Goal: Navigation & Orientation: Find specific page/section

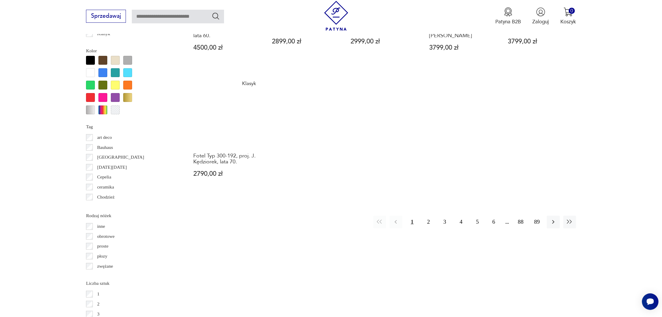
scroll to position [653, 0]
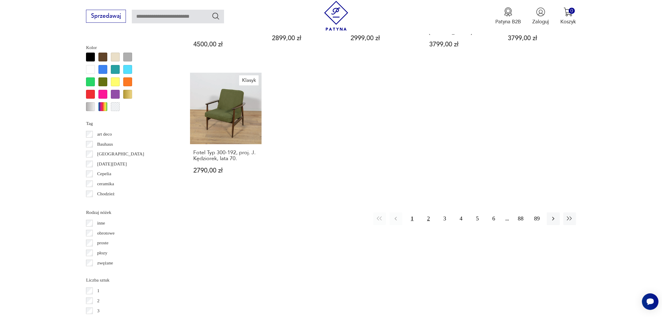
click at [426, 212] on button "2" at bounding box center [428, 218] width 13 height 13
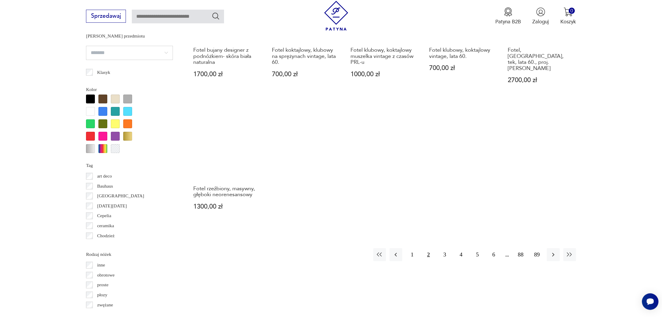
scroll to position [631, 0]
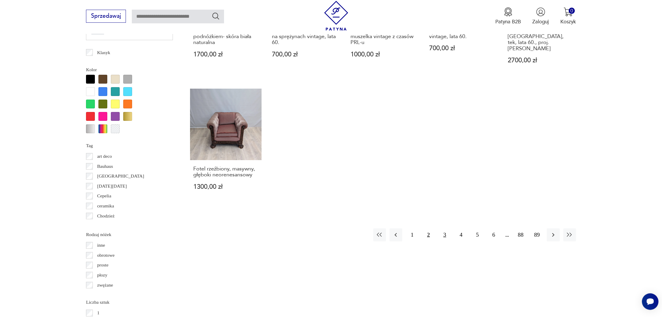
click at [443, 228] on button "3" at bounding box center [444, 234] width 13 height 13
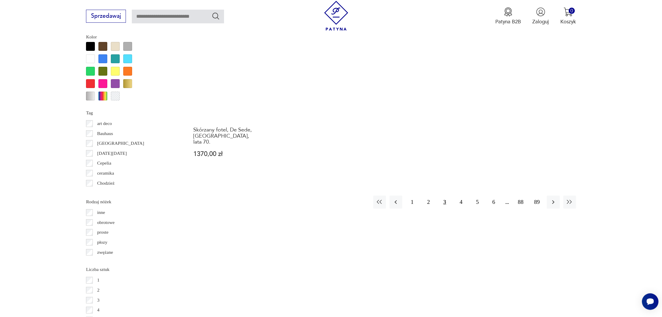
scroll to position [675, 0]
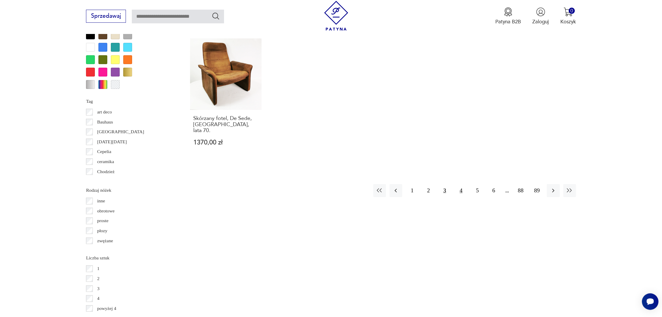
click at [461, 184] on button "4" at bounding box center [461, 190] width 13 height 13
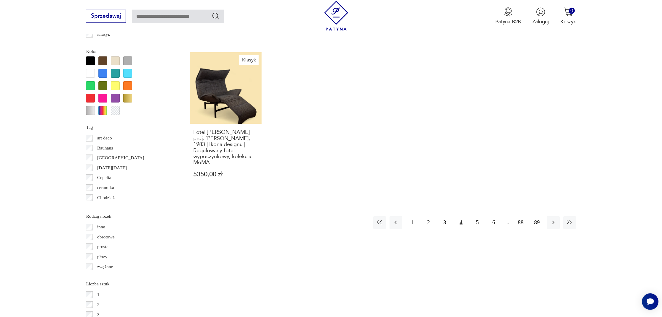
scroll to position [649, 0]
click at [476, 226] on button "5" at bounding box center [477, 222] width 13 height 13
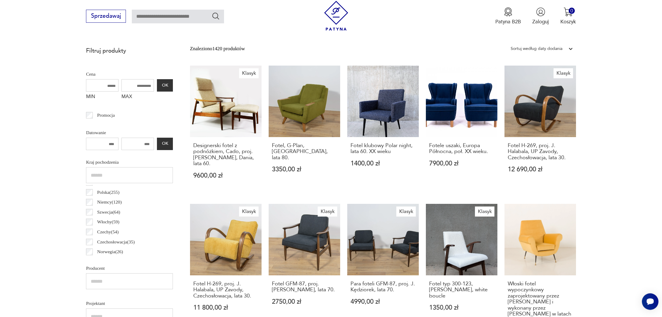
scroll to position [9, 0]
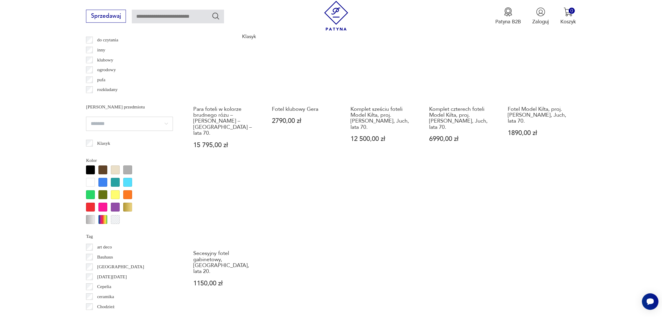
scroll to position [595, 0]
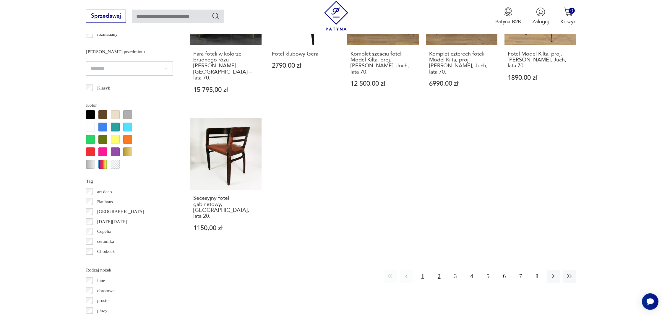
click at [442, 270] on button "2" at bounding box center [439, 276] width 13 height 13
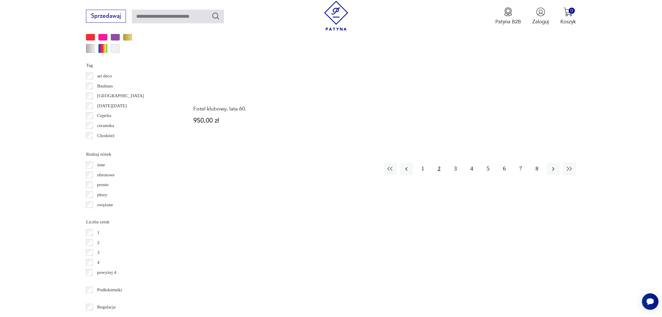
scroll to position [714, 0]
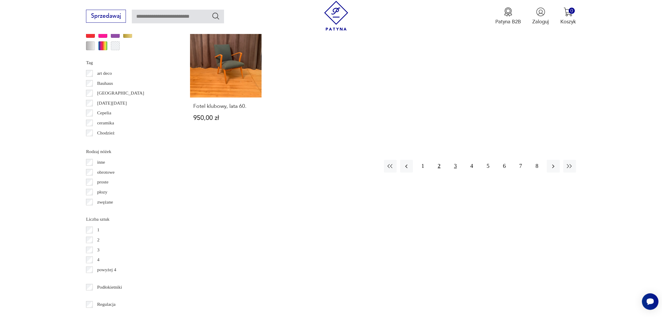
click at [456, 160] on button "3" at bounding box center [455, 166] width 13 height 13
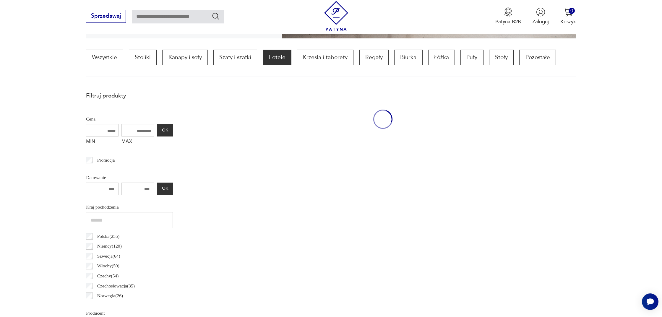
scroll to position [176, 0]
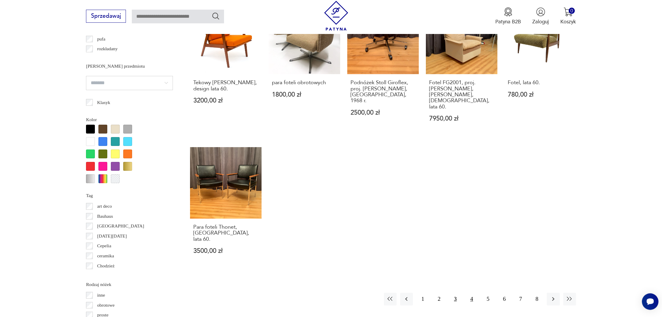
click at [473, 293] on button "4" at bounding box center [471, 299] width 13 height 13
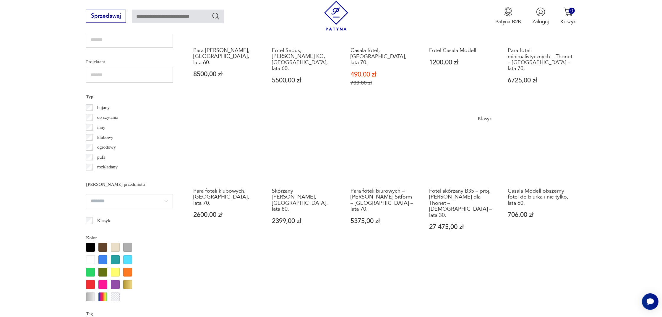
scroll to position [464, 0]
